Goal: Information Seeking & Learning: Learn about a topic

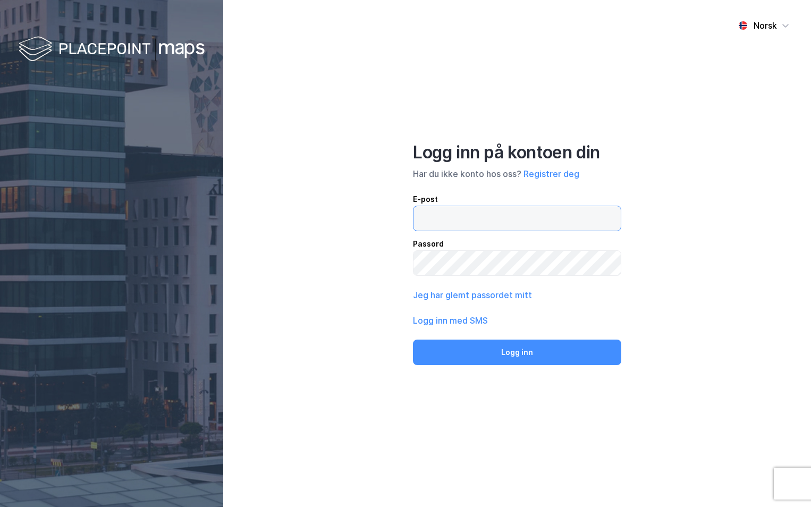
click at [438, 224] on input "email" at bounding box center [516, 218] width 207 height 24
type input "[PERSON_NAME][EMAIL_ADDRESS][DOMAIN_NAME]"
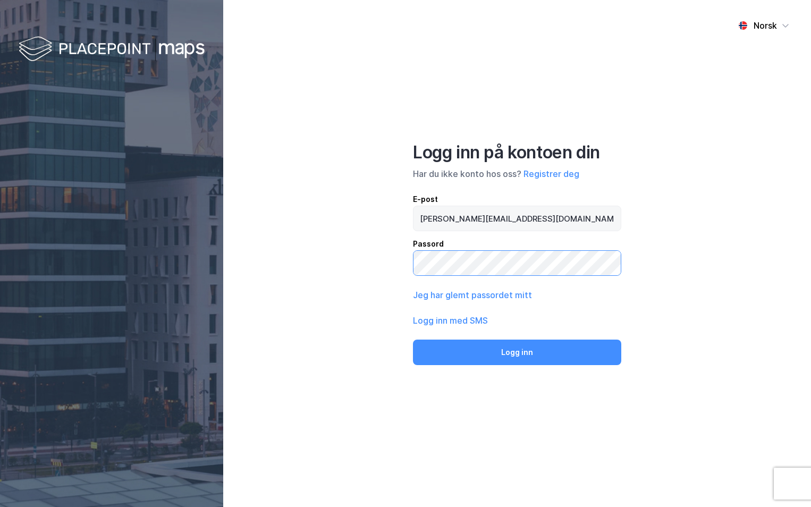
click at [413, 340] on button "Logg inn" at bounding box center [517, 353] width 208 height 26
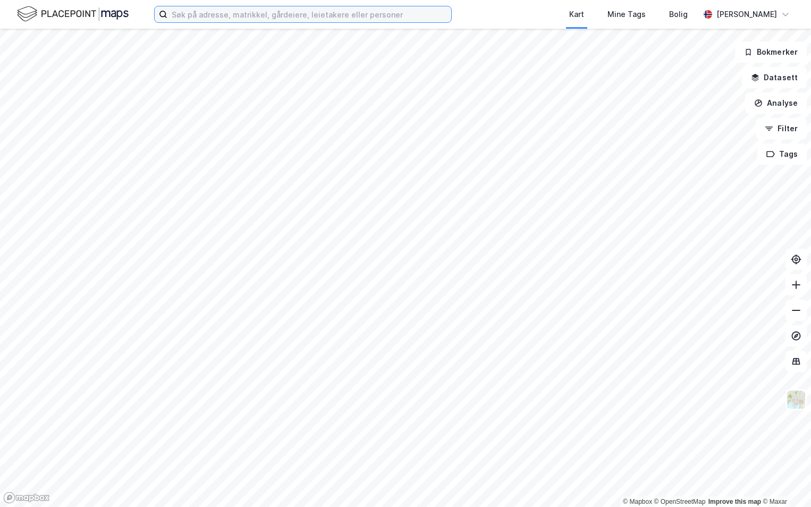
click at [208, 12] on input at bounding box center [309, 14] width 284 height 16
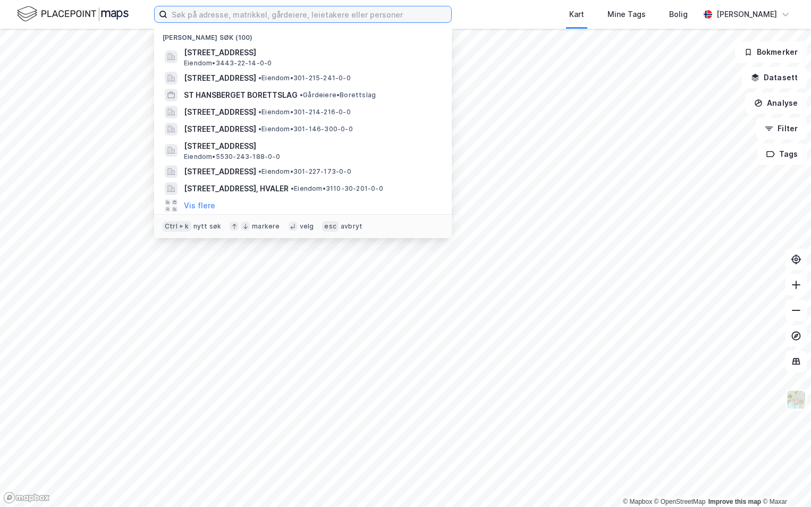
paste input "4601-41/288/0/0"
type input "4601-41/288/0/0"
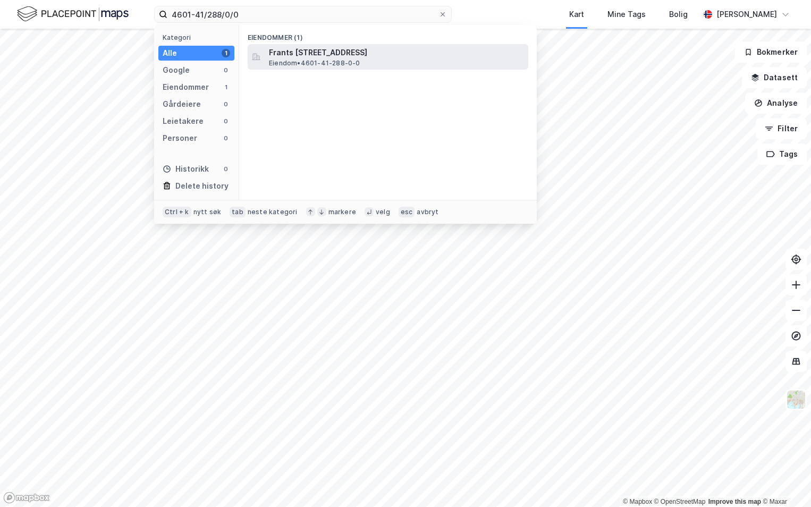
click at [335, 55] on span "Frants [STREET_ADDRESS]" at bounding box center [396, 52] width 255 height 13
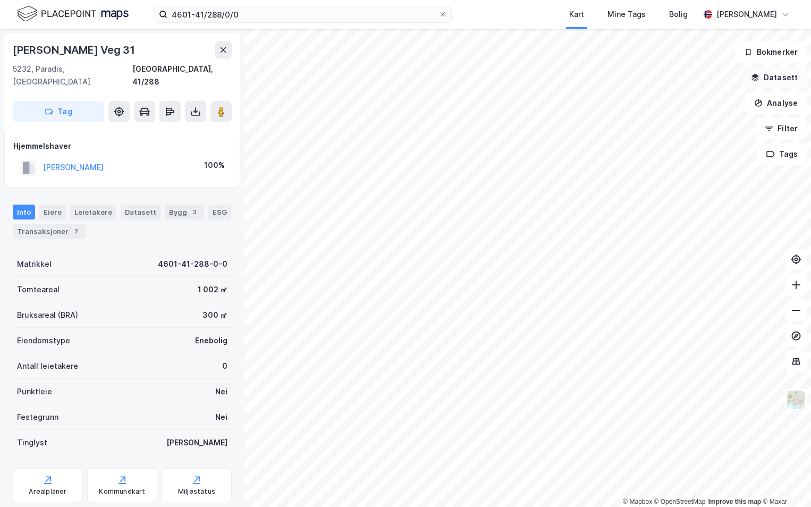
click at [772, 83] on button "Datasett" at bounding box center [774, 77] width 65 height 21
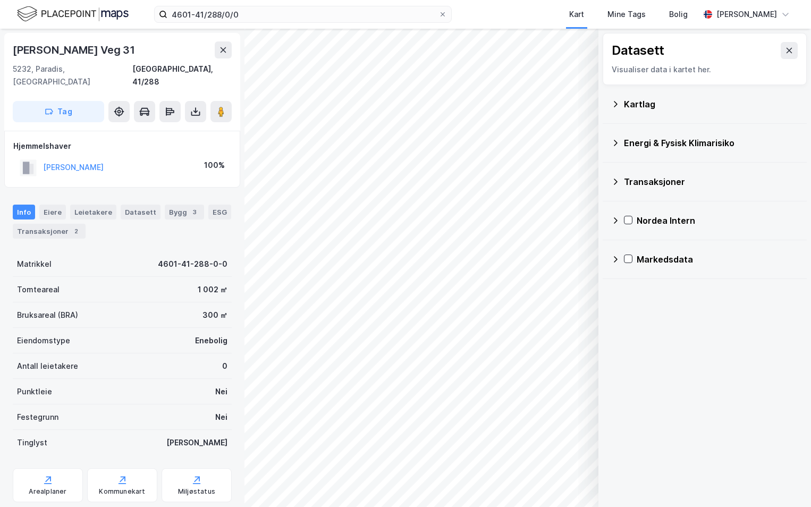
click at [636, 104] on div "Kartlag" at bounding box center [711, 104] width 174 height 13
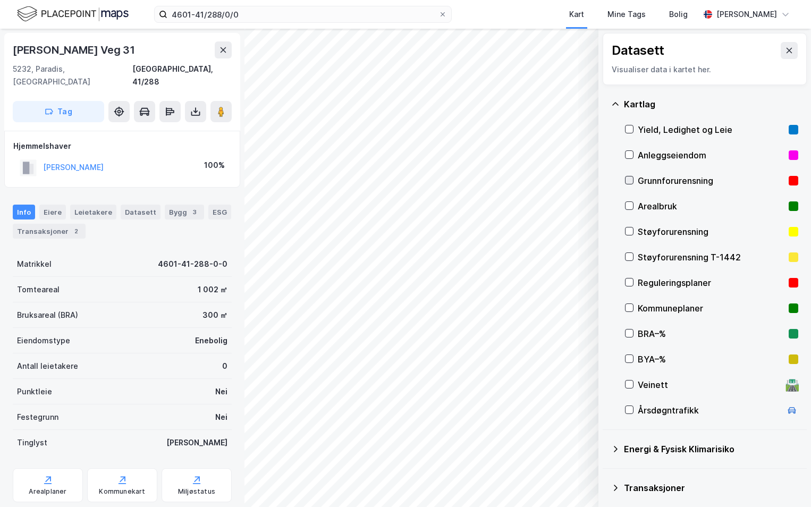
click at [629, 180] on icon at bounding box center [628, 179] width 7 height 7
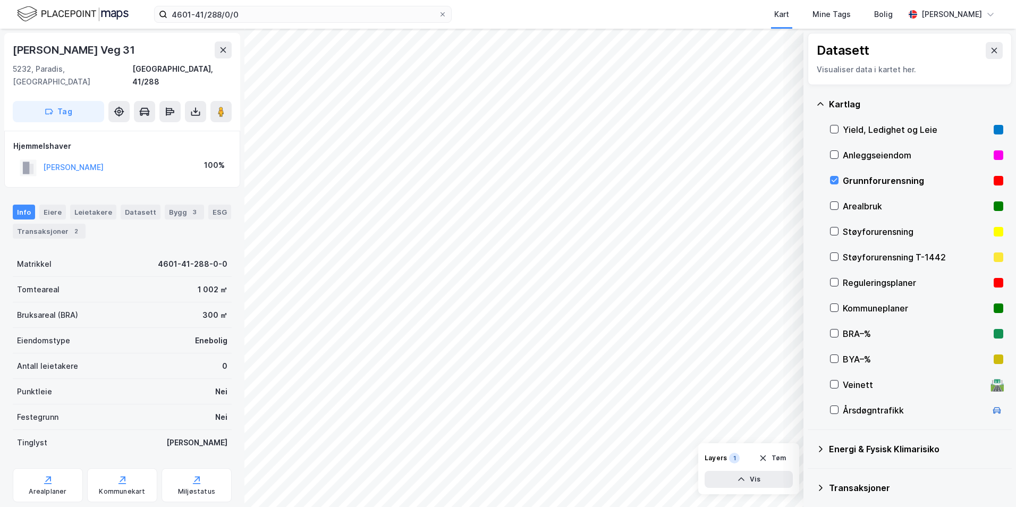
scroll to position [53, 0]
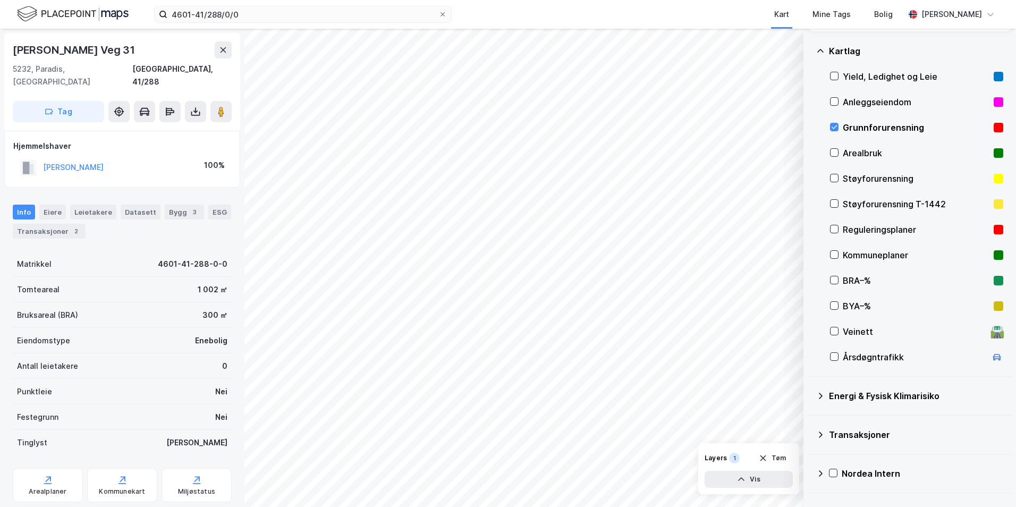
click at [810, 398] on icon at bounding box center [820, 396] width 9 height 9
click at [810, 421] on icon at bounding box center [846, 420] width 7 height 7
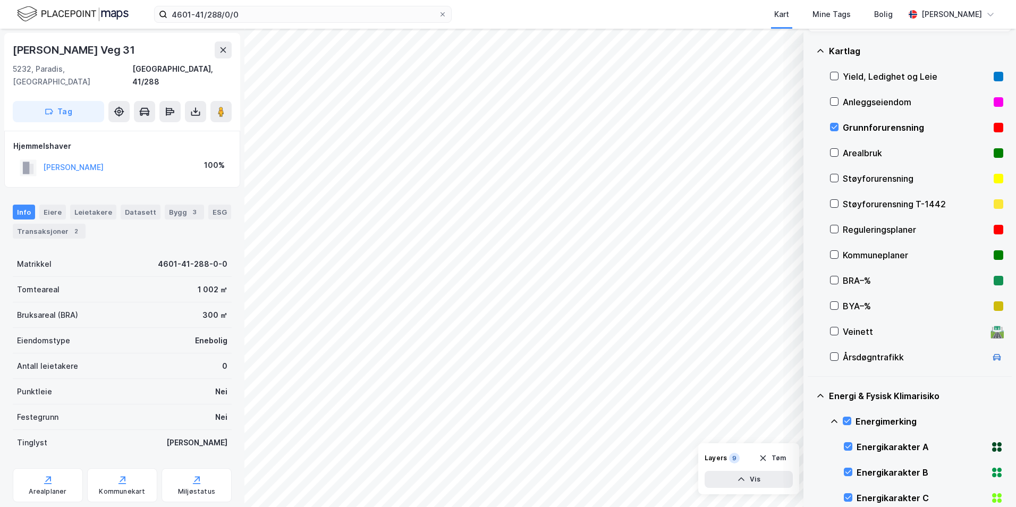
click at [810, 419] on icon at bounding box center [834, 421] width 9 height 9
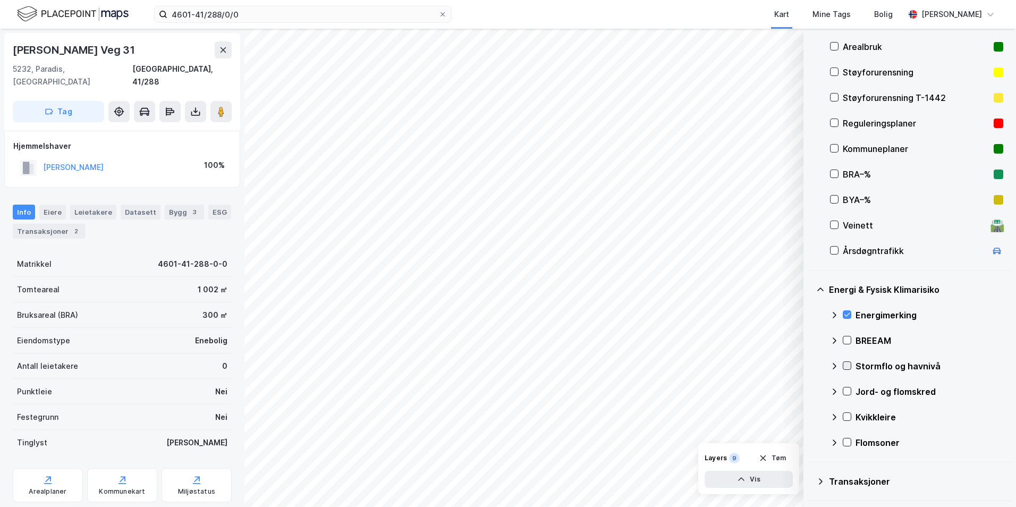
click at [810, 366] on icon at bounding box center [847, 366] width 6 height 4
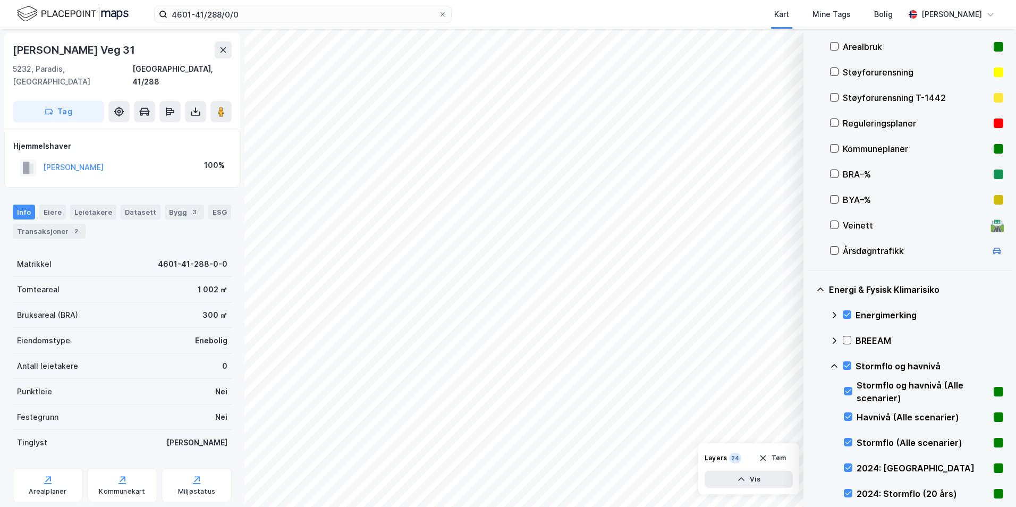
click at [810, 366] on icon at bounding box center [834, 366] width 9 height 9
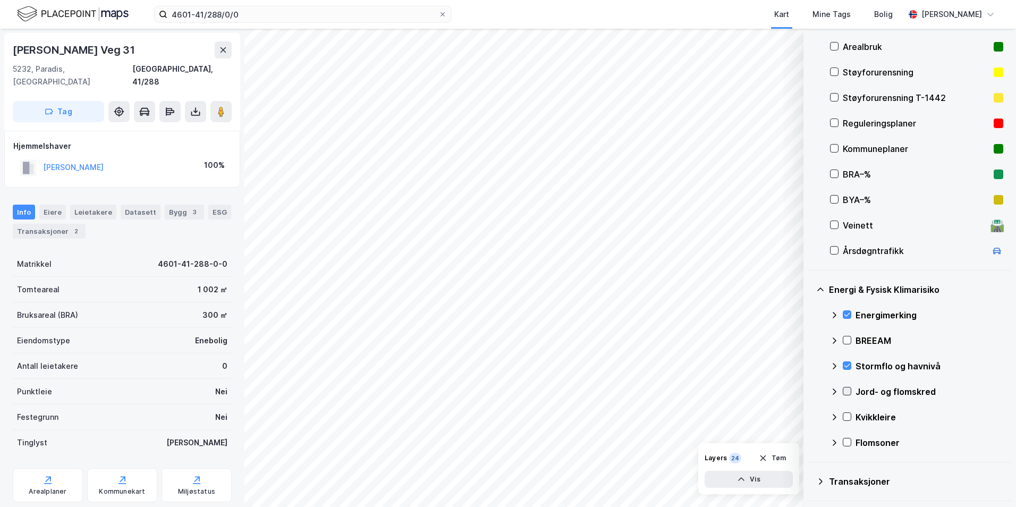
click at [810, 393] on icon at bounding box center [846, 390] width 7 height 7
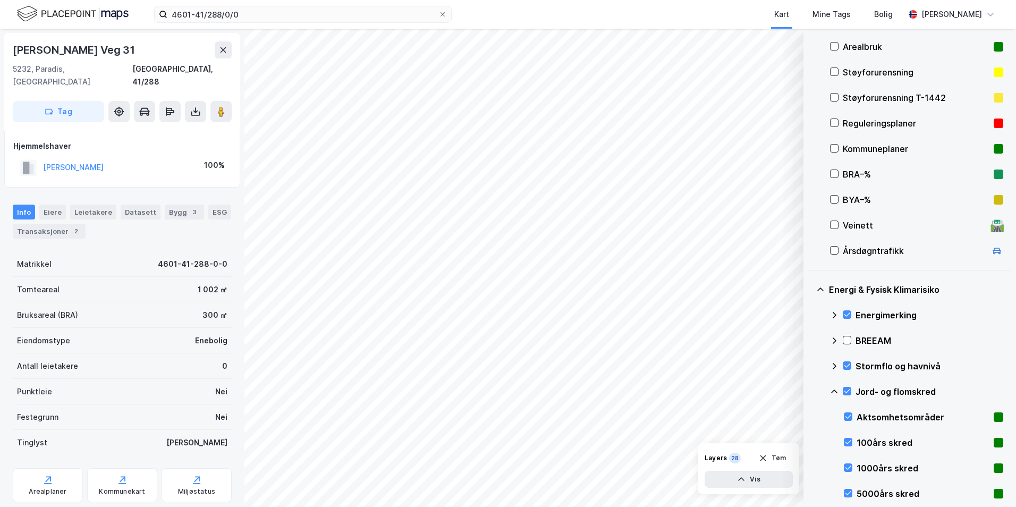
click at [810, 391] on icon at bounding box center [846, 390] width 7 height 7
click at [810, 365] on icon at bounding box center [846, 365] width 7 height 7
click at [810, 365] on icon at bounding box center [834, 366] width 9 height 9
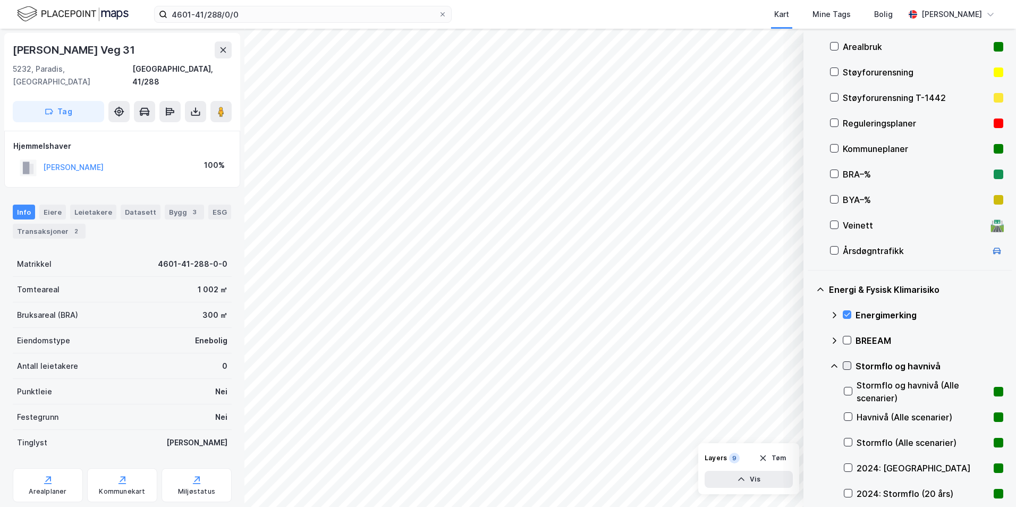
click at [810, 366] on icon at bounding box center [846, 365] width 7 height 7
click at [810, 366] on icon at bounding box center [847, 366] width 6 height 4
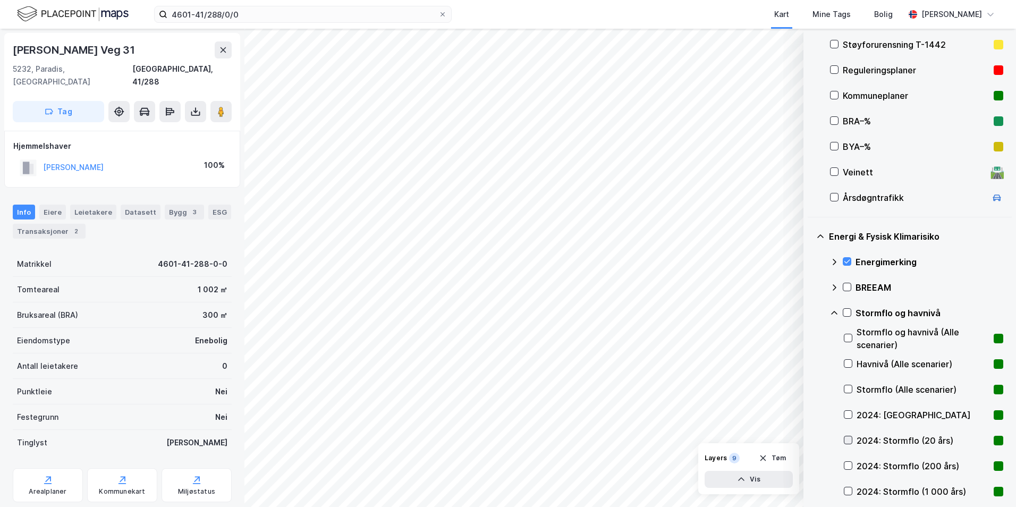
click at [810, 441] on icon at bounding box center [848, 440] width 6 height 4
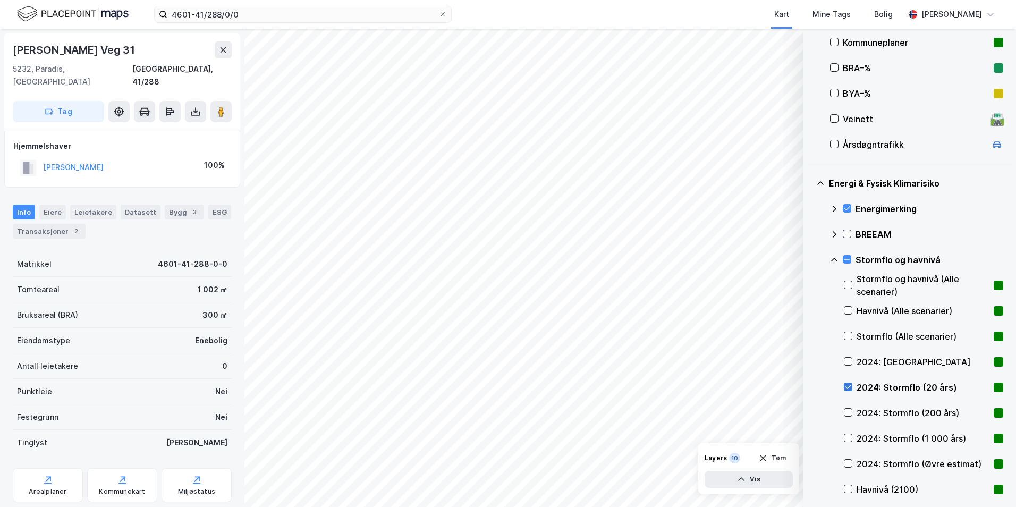
click at [810, 388] on icon at bounding box center [847, 386] width 7 height 7
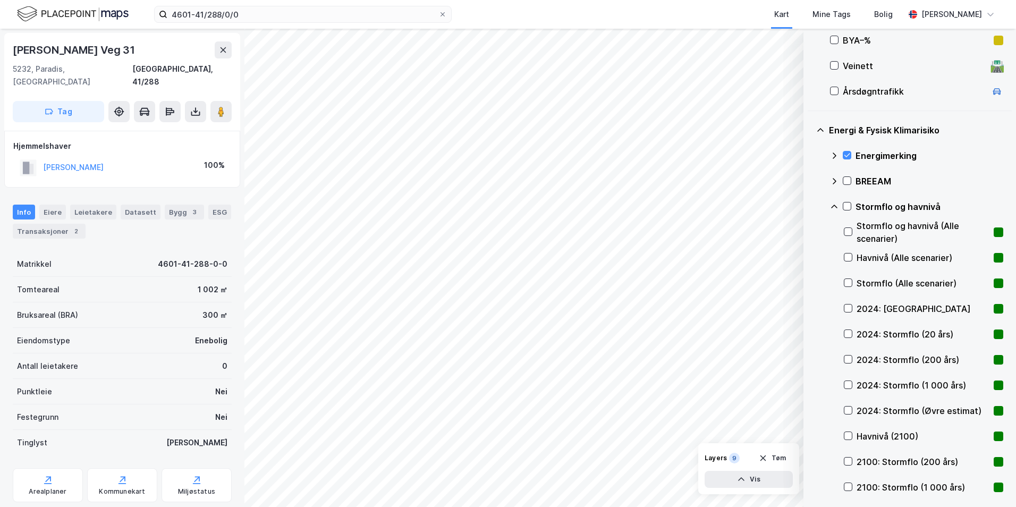
scroll to position [372, 0]
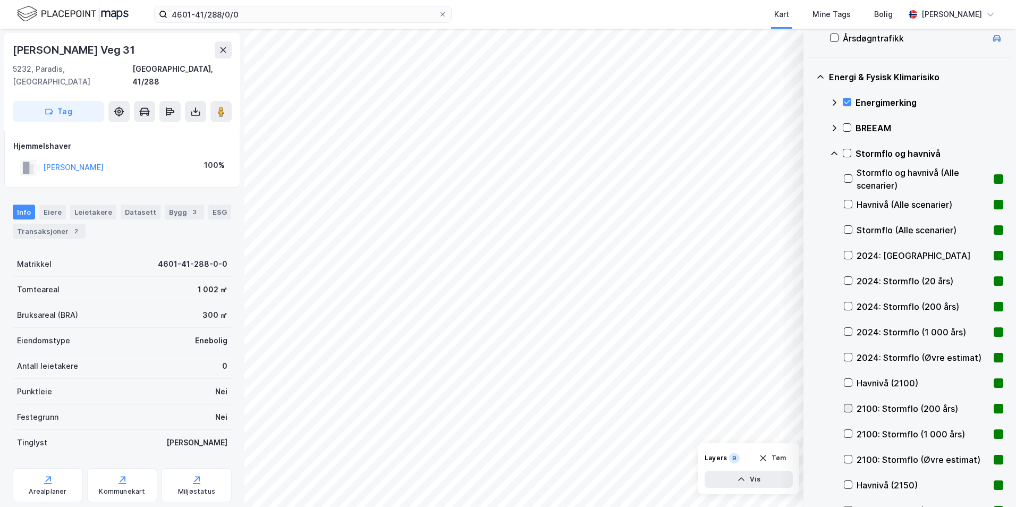
click at [810, 410] on icon at bounding box center [847, 407] width 7 height 7
click at [810, 151] on icon at bounding box center [846, 152] width 7 height 7
click at [810, 152] on icon at bounding box center [834, 153] width 9 height 9
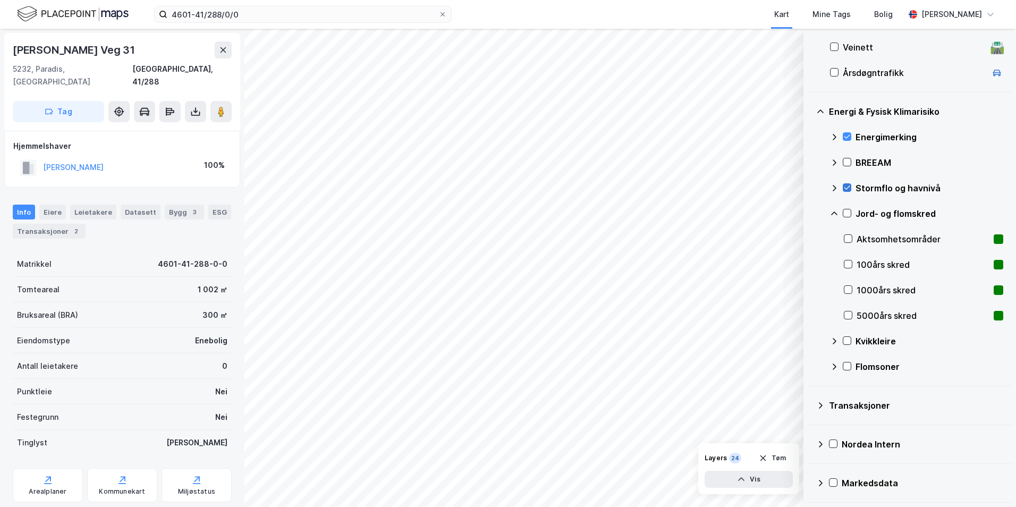
click at [810, 187] on icon at bounding box center [846, 187] width 7 height 7
click at [810, 213] on icon at bounding box center [846, 212] width 7 height 7
click at [810, 214] on icon at bounding box center [834, 213] width 6 height 4
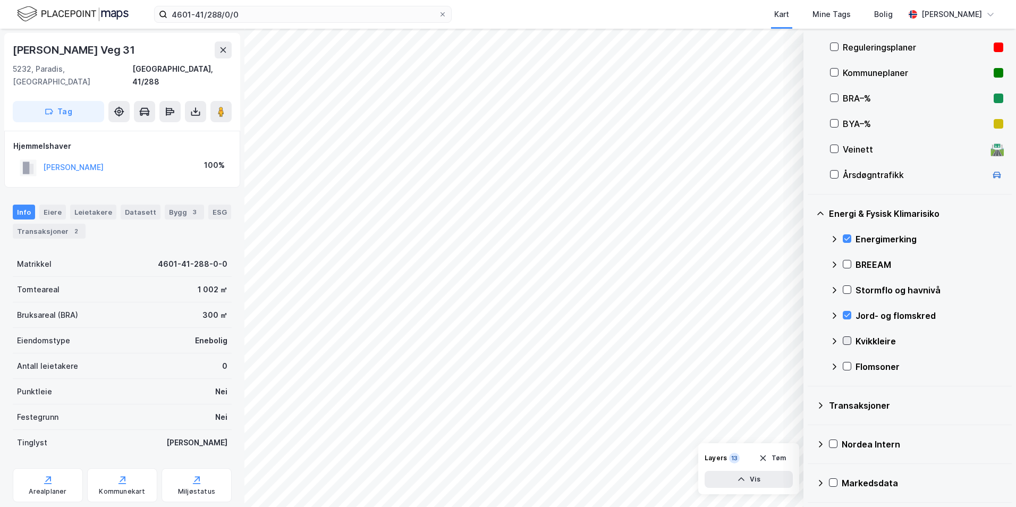
click at [810, 342] on icon at bounding box center [846, 340] width 7 height 7
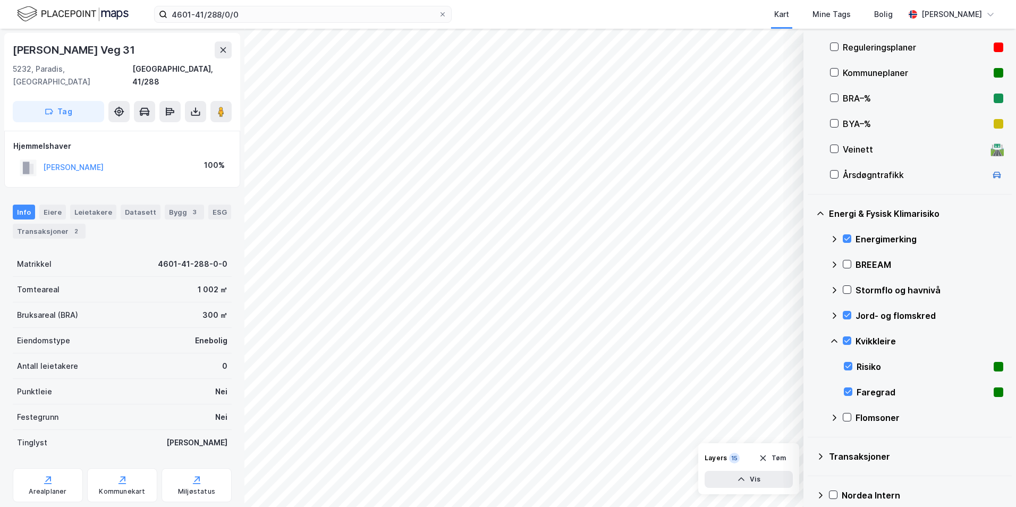
scroll to position [286, 0]
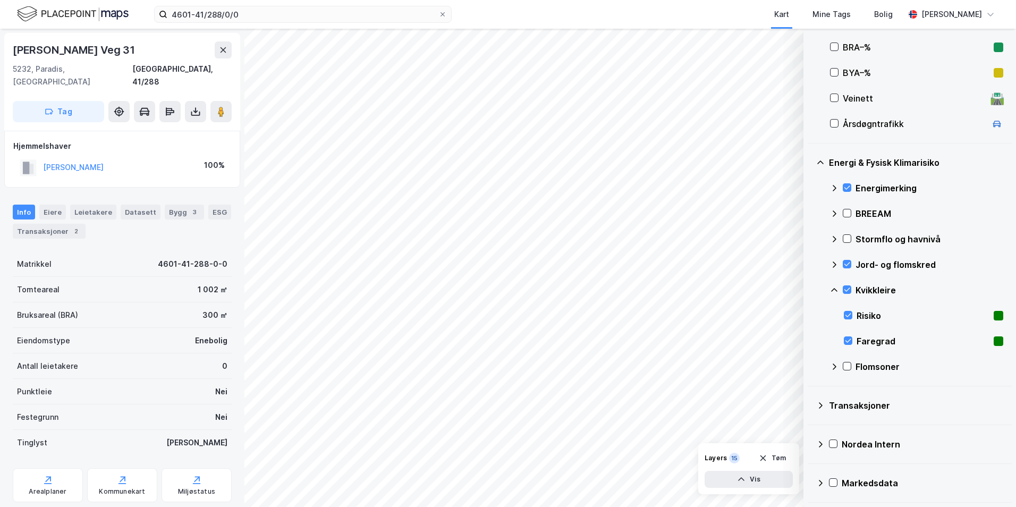
click at [810, 284] on div "Kvikkleire" at bounding box center [916, 290] width 173 height 26
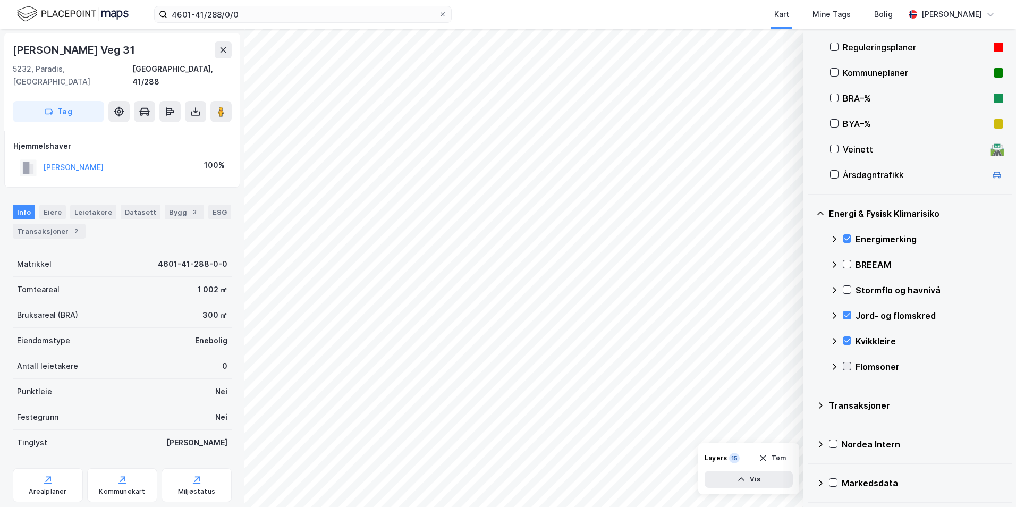
click at [810, 365] on icon at bounding box center [847, 367] width 6 height 4
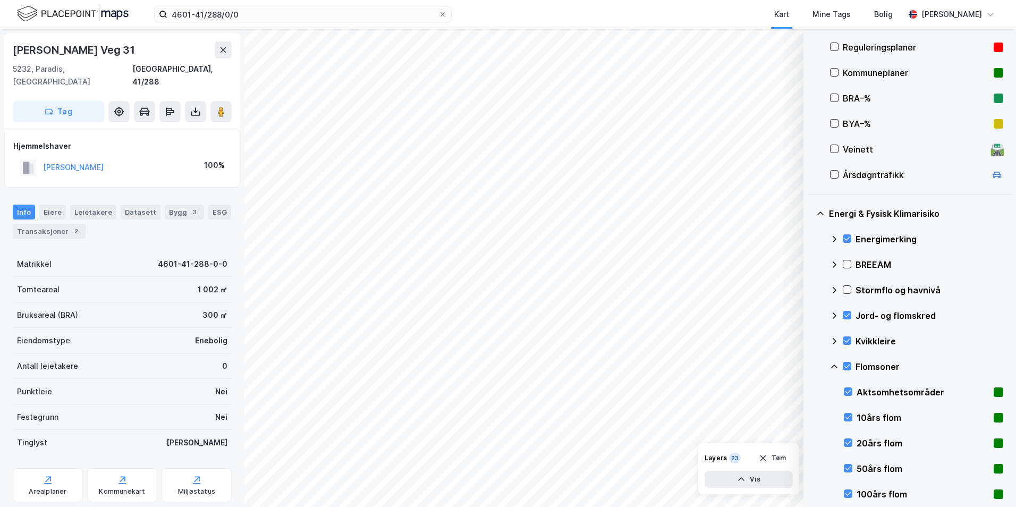
scroll to position [372, 0]
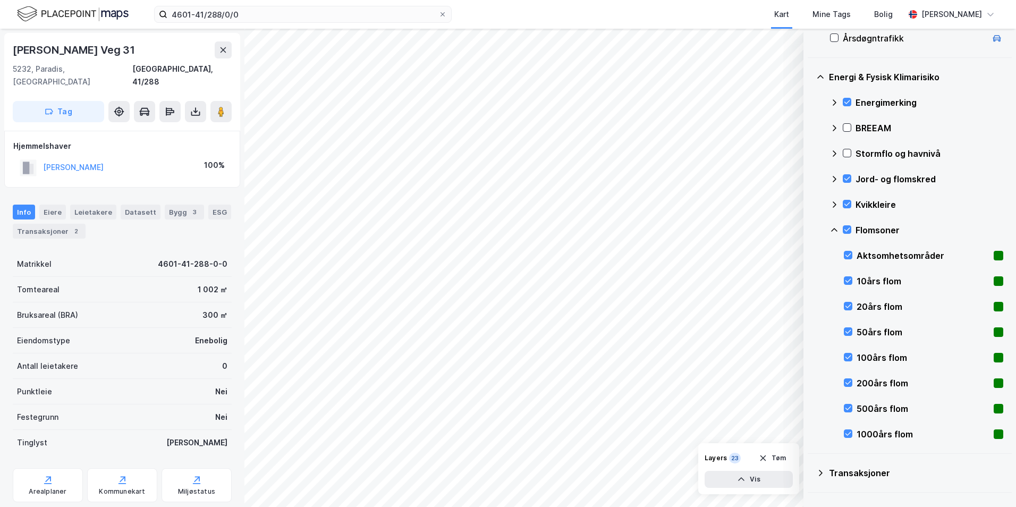
click at [810, 229] on icon at bounding box center [834, 230] width 9 height 9
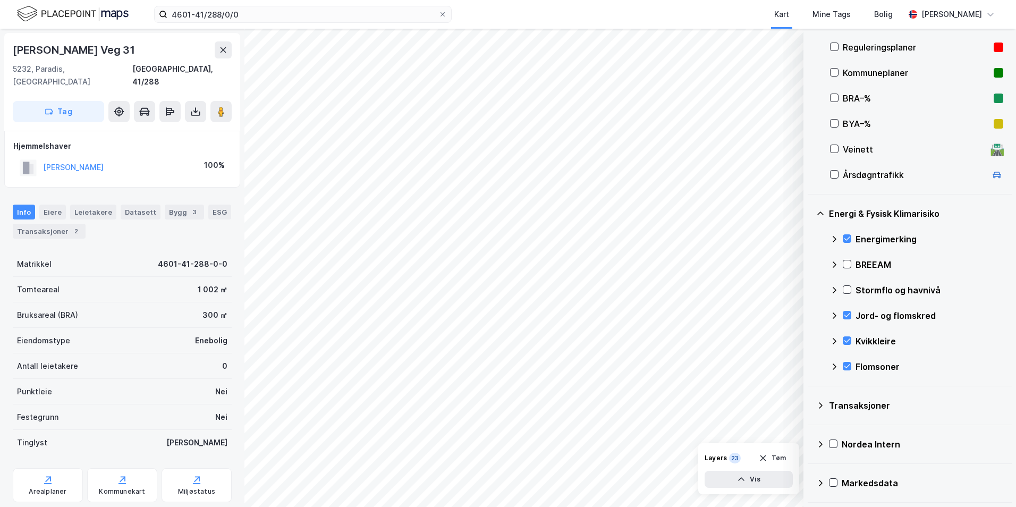
scroll to position [235, 0]
click at [810, 289] on icon at bounding box center [846, 289] width 7 height 7
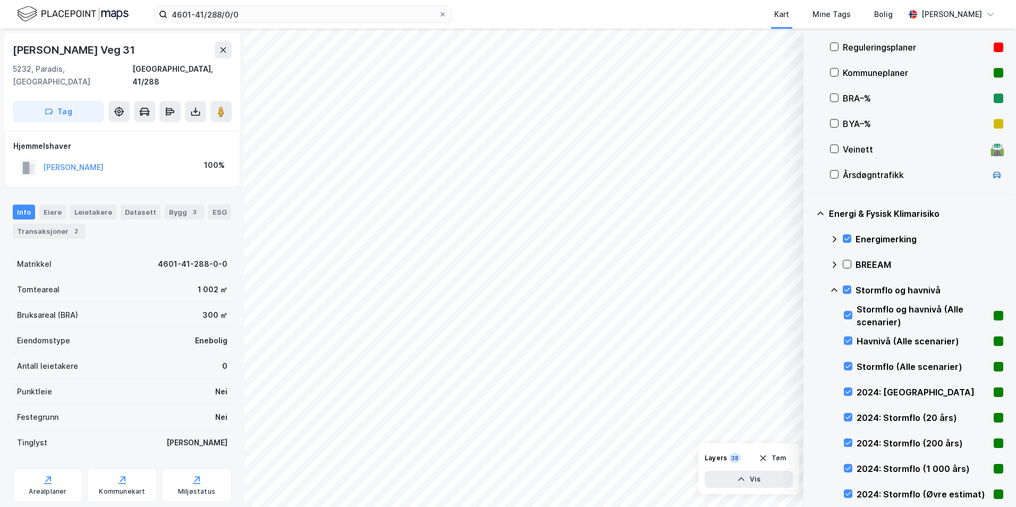
scroll to position [372, 0]
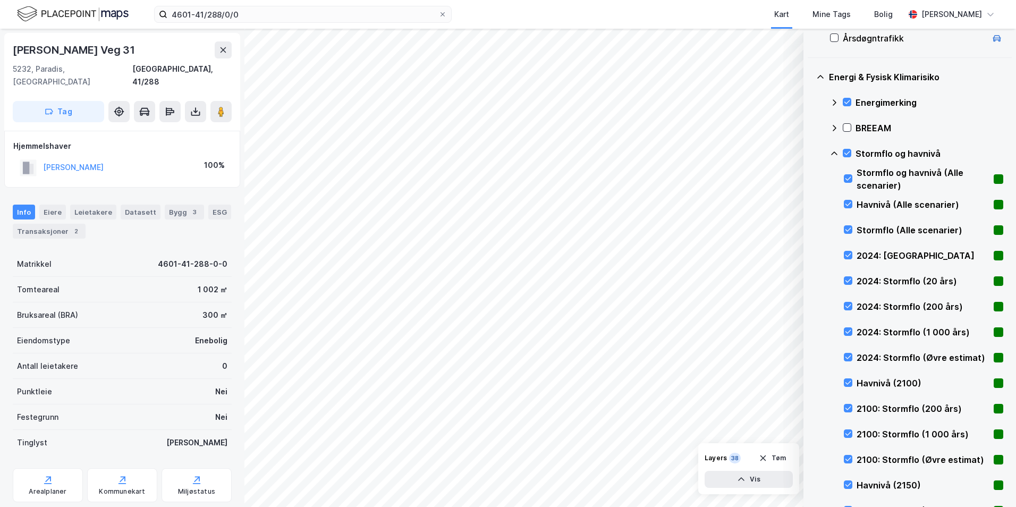
click at [810, 151] on icon at bounding box center [834, 153] width 9 height 9
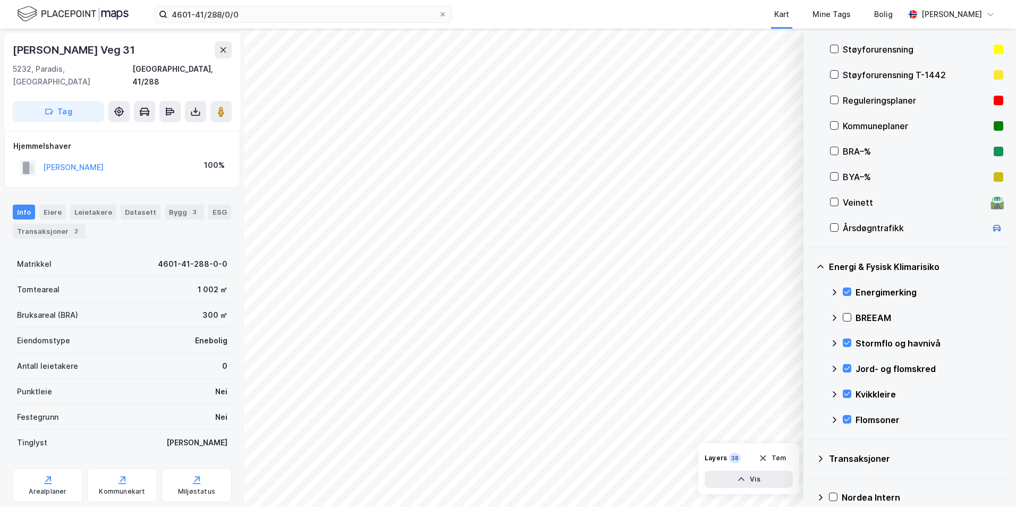
scroll to position [129, 0]
